Goal: Transaction & Acquisition: Purchase product/service

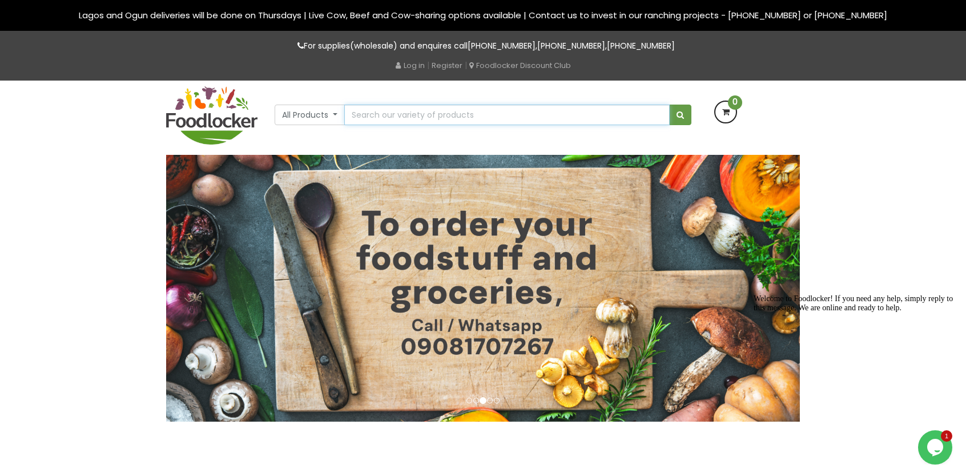
click at [468, 111] on input "text" at bounding box center [506, 114] width 325 height 21
type input "bananas"
click at [669, 104] on button "submit" at bounding box center [680, 114] width 22 height 21
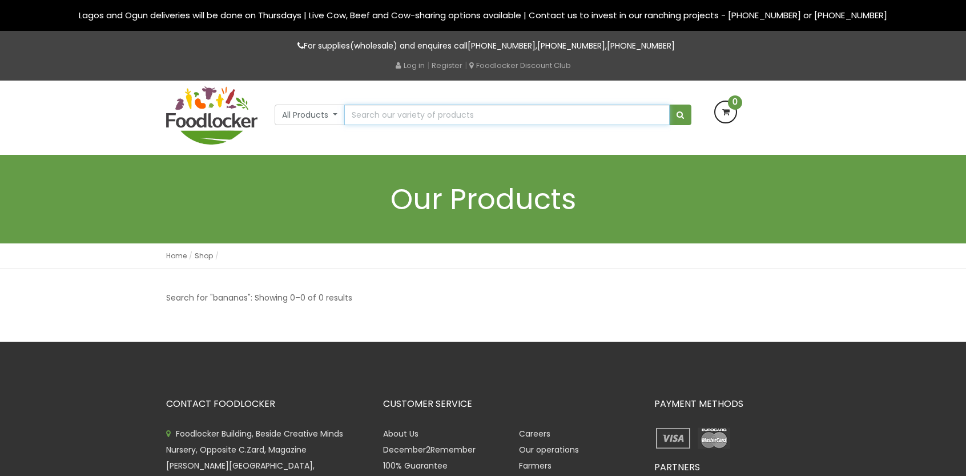
click at [396, 110] on input "text" at bounding box center [506, 114] width 325 height 21
click at [332, 117] on button "All Products" at bounding box center [310, 114] width 70 height 21
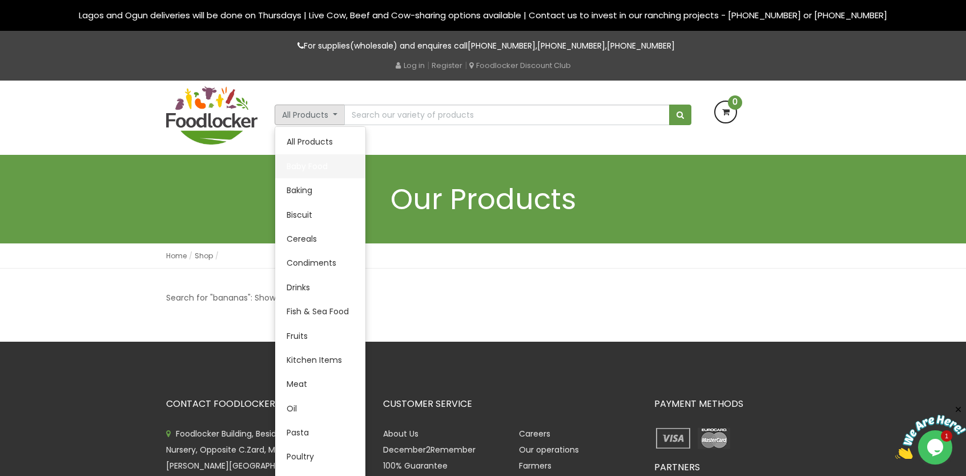
click at [305, 167] on link "Baby Food" at bounding box center [320, 166] width 90 height 24
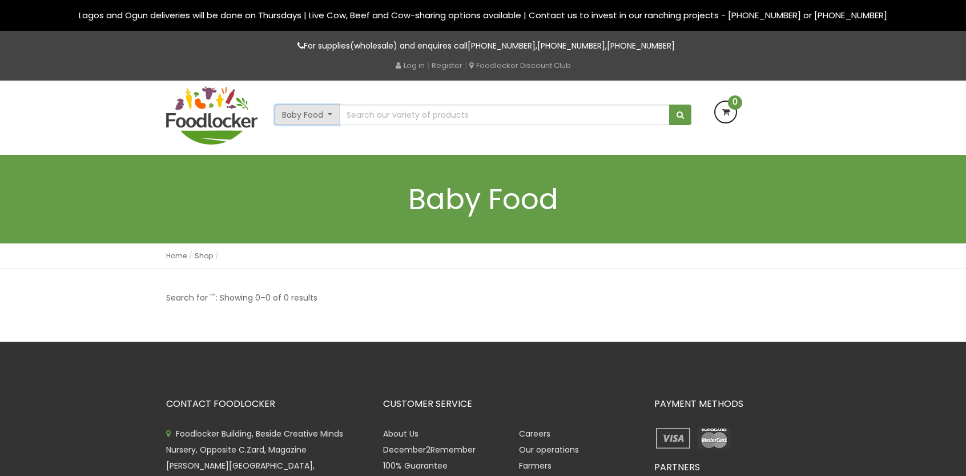
click at [328, 115] on button "Baby Food" at bounding box center [307, 114] width 65 height 21
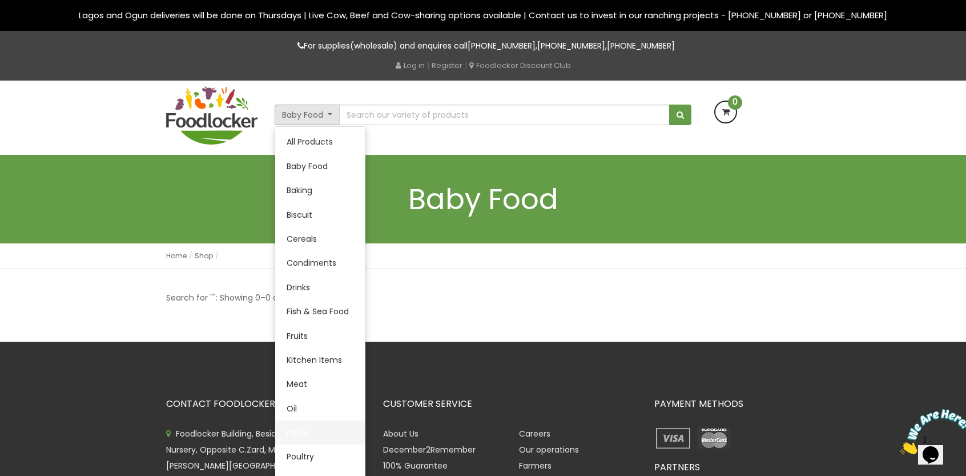
click at [305, 436] on link "Pasta" at bounding box center [320, 432] width 90 height 24
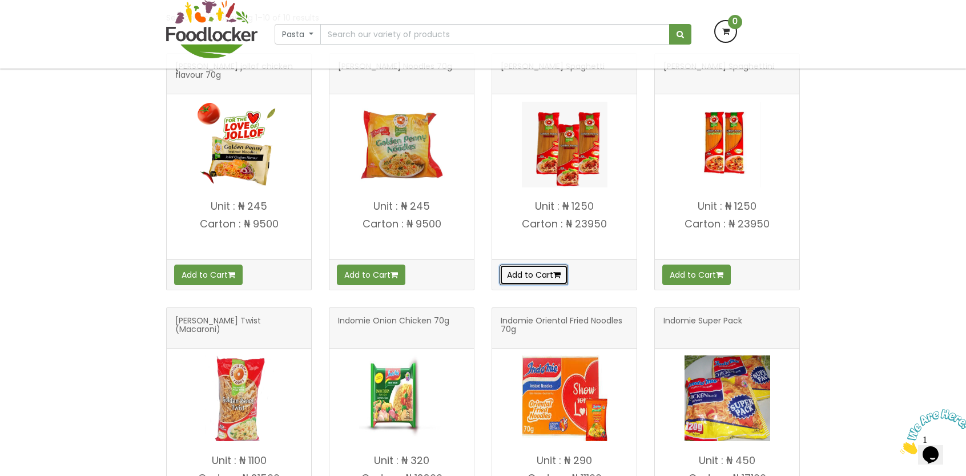
click at [531, 275] on button "Add to Cart" at bounding box center [534, 274] width 69 height 21
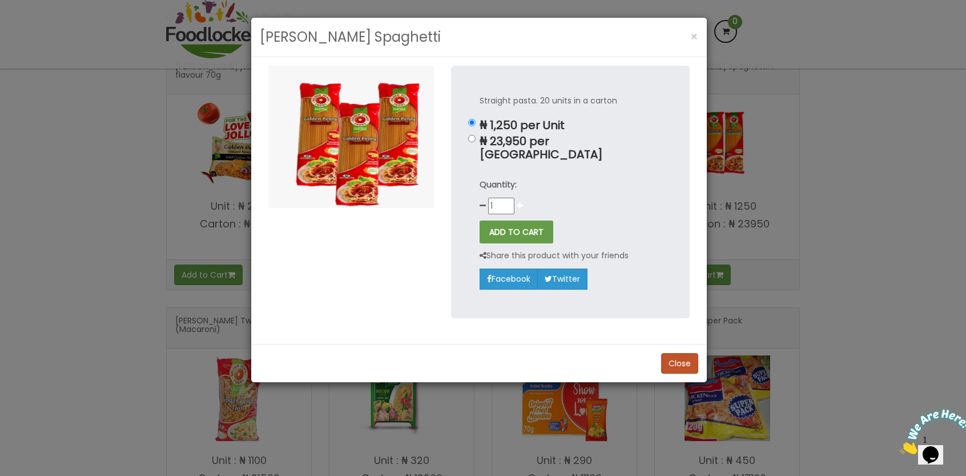
click at [519, 202] on icon at bounding box center [520, 206] width 6 height 8
type input "2"
click at [677, 353] on button "Close" at bounding box center [679, 363] width 37 height 21
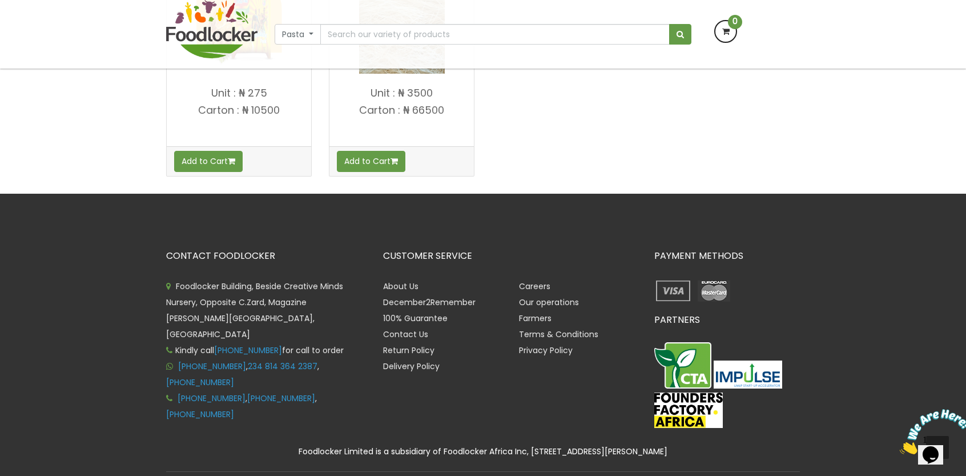
scroll to position [862, 0]
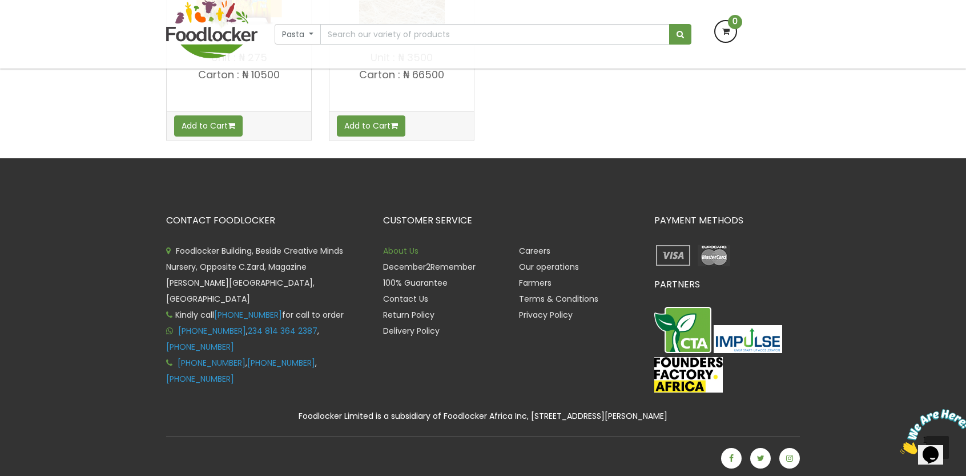
click at [404, 248] on link "About Us" at bounding box center [400, 250] width 35 height 11
